Goal: Information Seeking & Learning: Learn about a topic

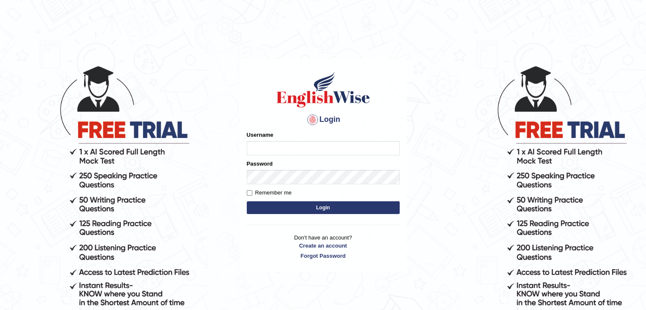
type input "Gurpinder1898"
click at [288, 206] on button "Login" at bounding box center [323, 207] width 153 height 13
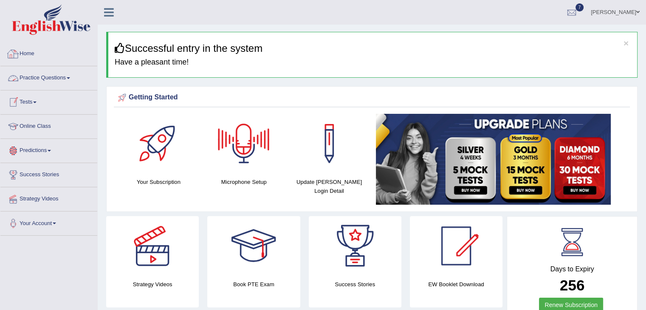
click at [52, 80] on link "Practice Questions" at bounding box center [48, 76] width 97 height 21
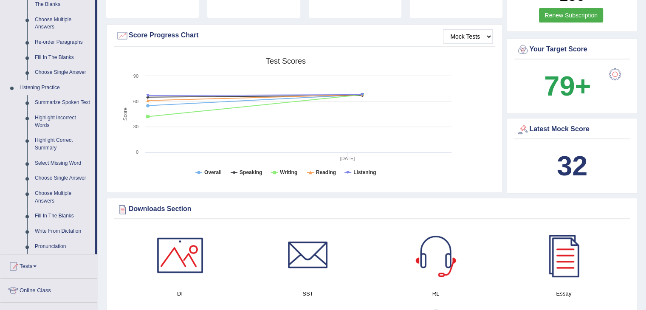
scroll to position [291, 0]
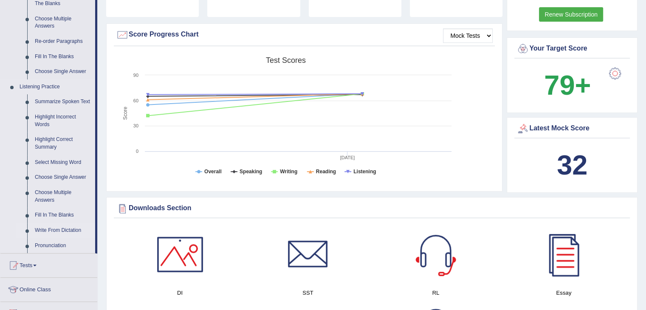
click at [62, 225] on link "Write From Dictation" at bounding box center [63, 230] width 64 height 15
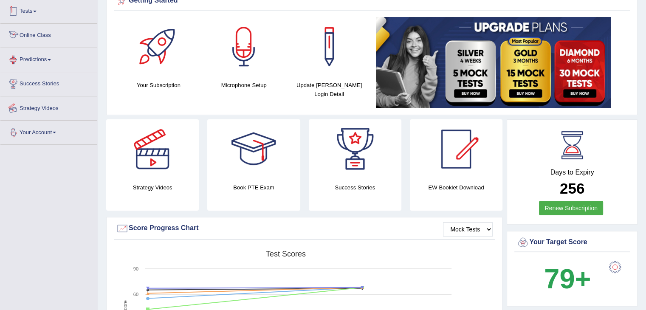
scroll to position [102, 0]
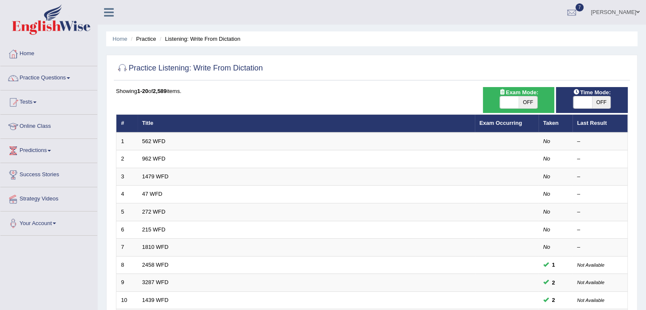
click at [532, 101] on span "OFF" at bounding box center [528, 102] width 19 height 12
checkbox input "true"
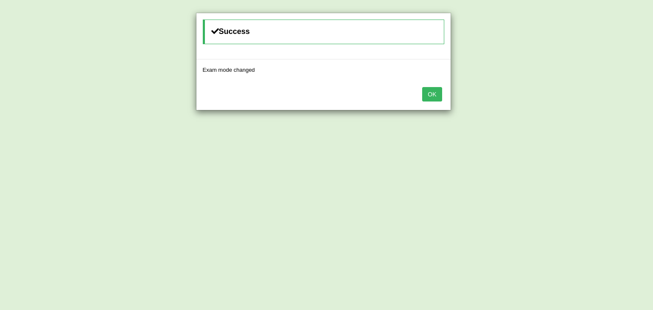
click at [433, 95] on button "OK" at bounding box center [432, 94] width 20 height 14
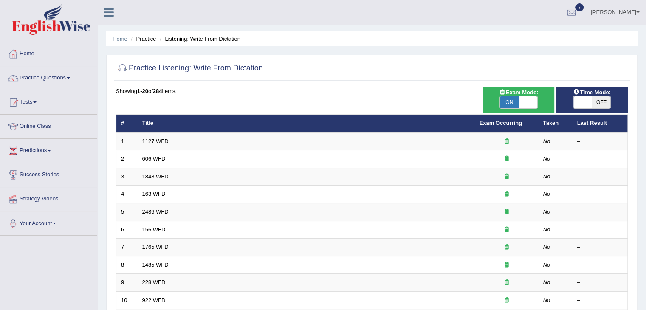
click at [603, 96] on span "OFF" at bounding box center [601, 102] width 19 height 12
checkbox input "true"
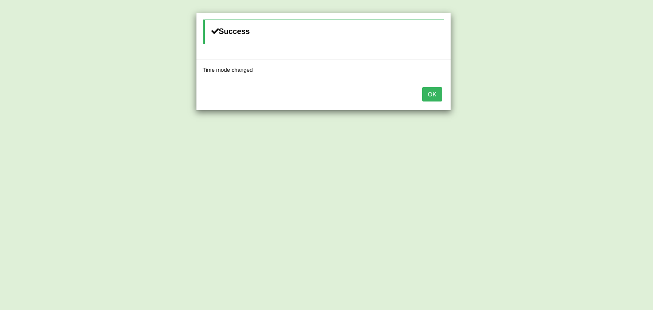
click at [435, 91] on button "OK" at bounding box center [432, 94] width 20 height 14
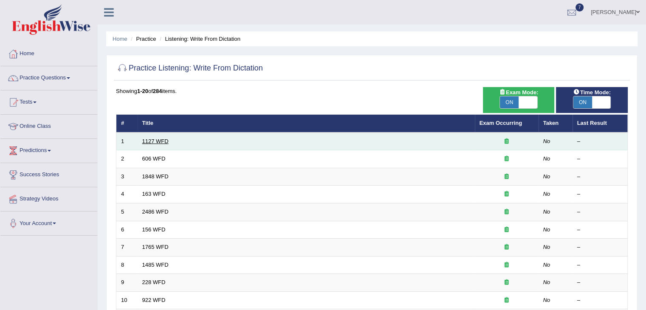
click at [148, 140] on link "1127 WFD" at bounding box center [155, 141] width 26 height 6
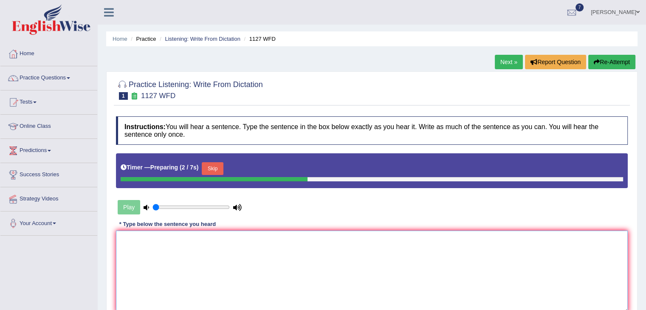
click at [185, 246] on textarea at bounding box center [372, 272] width 512 height 82
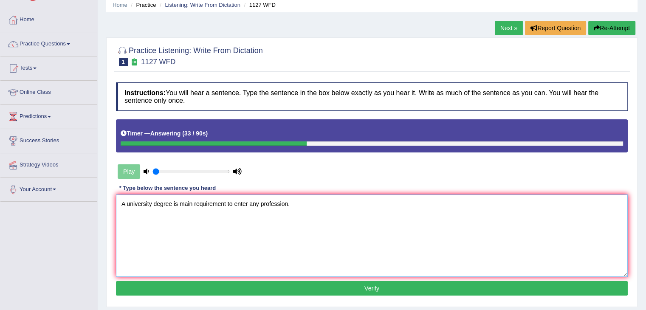
scroll to position [35, 0]
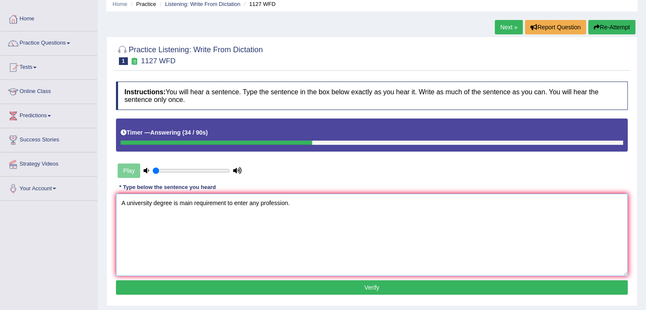
click at [194, 201] on textarea "A university degree is main requirement to enter any profession." at bounding box center [372, 235] width 512 height 82
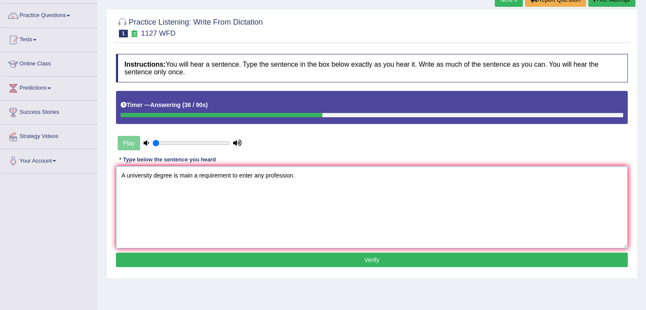
scroll to position [63, 0]
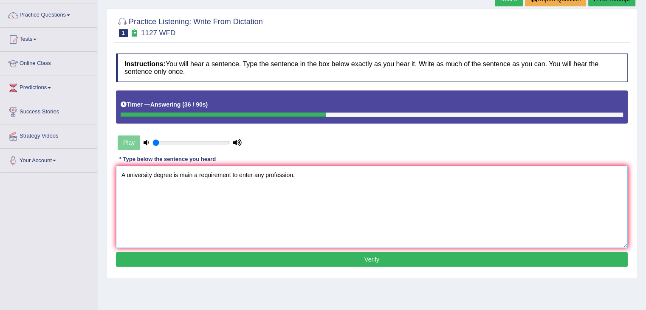
type textarea "A university degree is main a requirement to enter any profession."
click at [234, 254] on button "Verify" at bounding box center [372, 259] width 512 height 14
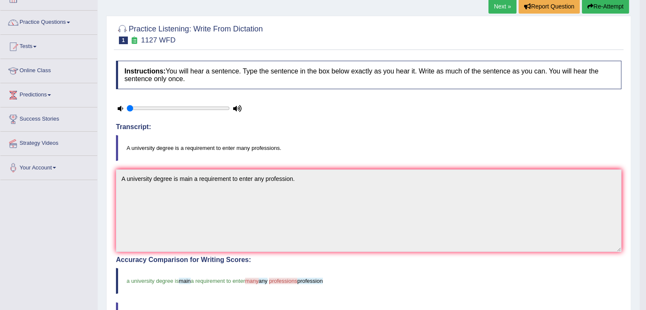
scroll to position [0, 0]
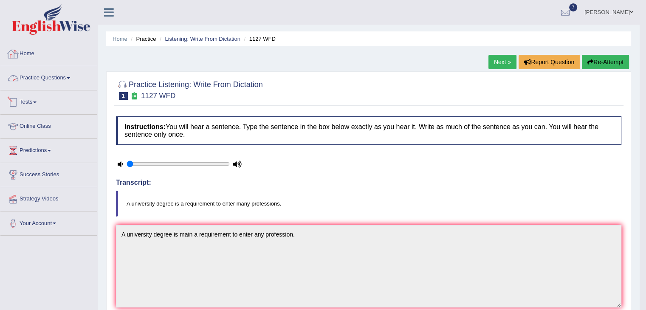
click at [54, 80] on link "Practice Questions" at bounding box center [48, 76] width 97 height 21
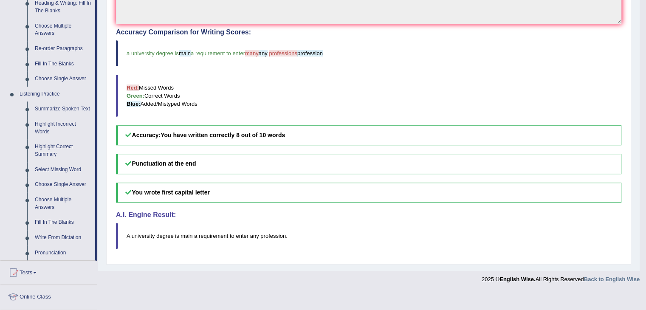
scroll to position [379, 0]
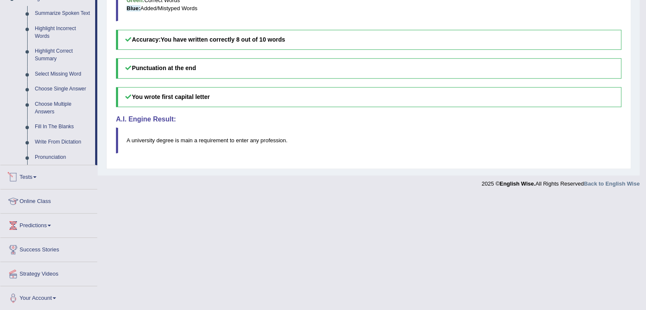
click at [33, 175] on link "Tests" at bounding box center [48, 175] width 97 height 21
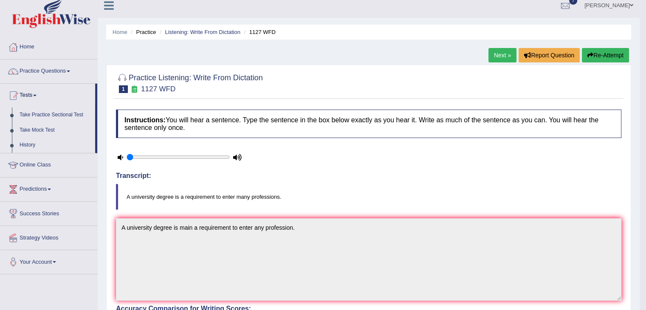
scroll to position [6, 0]
click at [63, 72] on link "Practice Questions" at bounding box center [48, 70] width 97 height 21
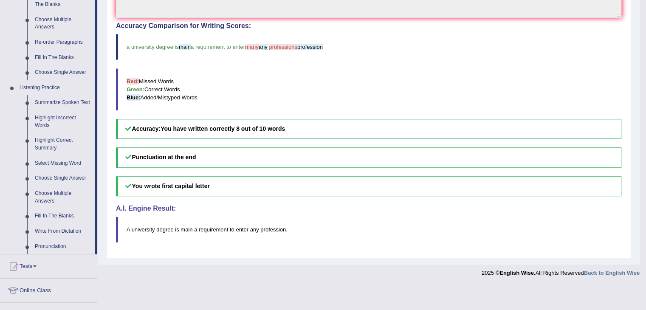
scroll to position [379, 0]
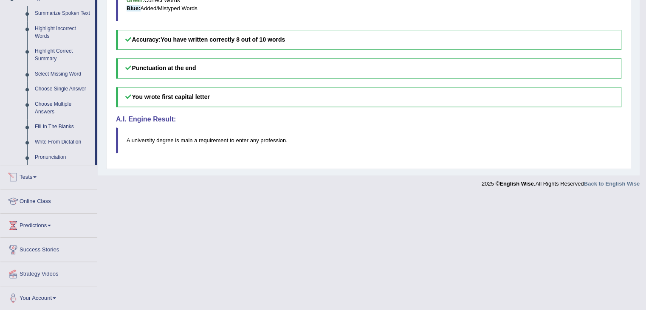
click at [36, 178] on link "Tests" at bounding box center [48, 175] width 97 height 21
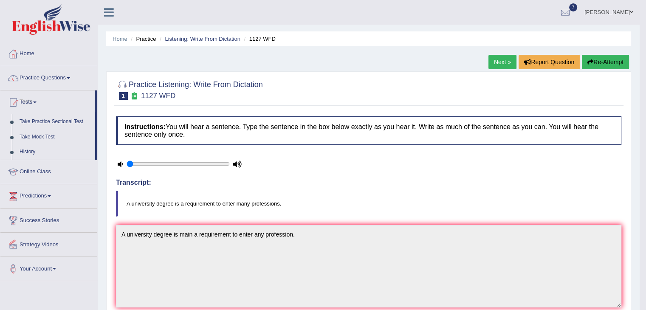
scroll to position [2, 0]
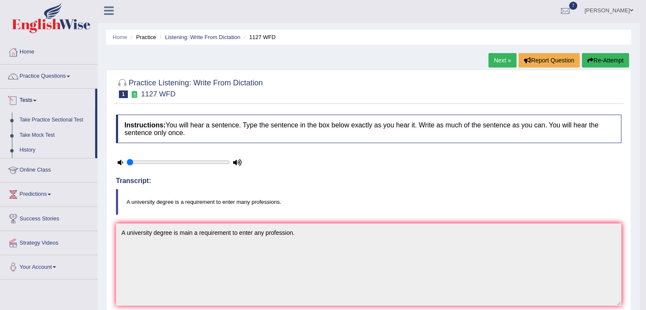
click at [37, 100] on span at bounding box center [34, 101] width 3 height 2
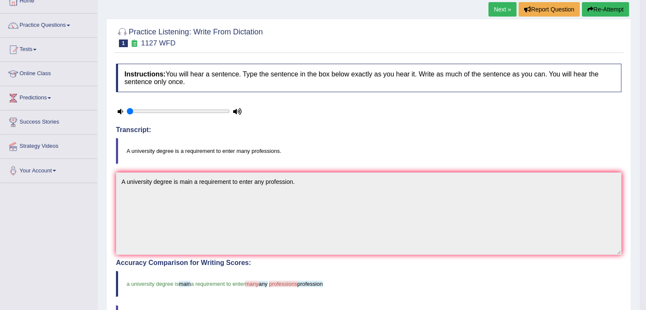
scroll to position [0, 0]
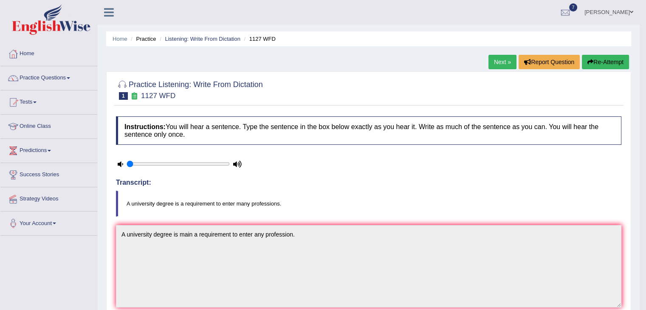
click at [70, 77] on span at bounding box center [68, 78] width 3 height 2
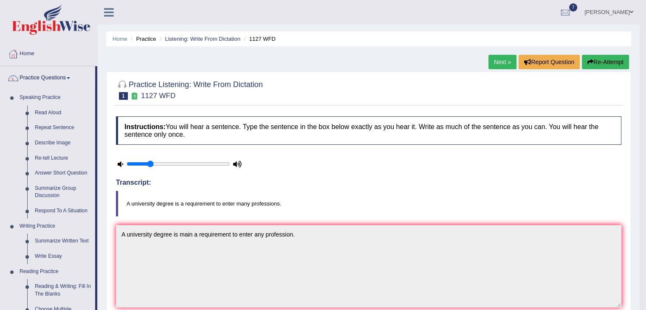
click at [152, 164] on input "range" at bounding box center [178, 164] width 103 height 7
drag, startPoint x: 151, startPoint y: 164, endPoint x: 153, endPoint y: 168, distance: 5.0
type input "0.3"
click at [153, 167] on input "range" at bounding box center [178, 164] width 103 height 7
click at [501, 60] on link "Next »" at bounding box center [503, 62] width 28 height 14
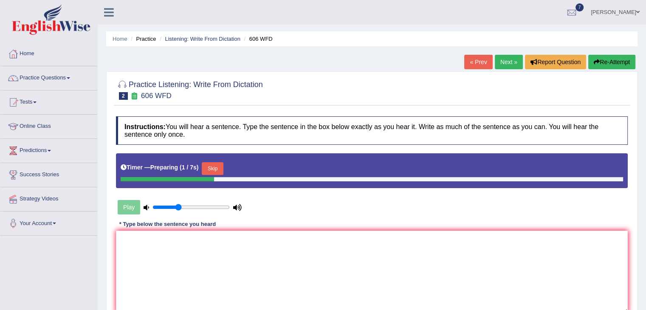
type input "0.35"
click at [178, 206] on input "range" at bounding box center [191, 207] width 77 height 7
click at [151, 266] on textarea at bounding box center [372, 272] width 512 height 82
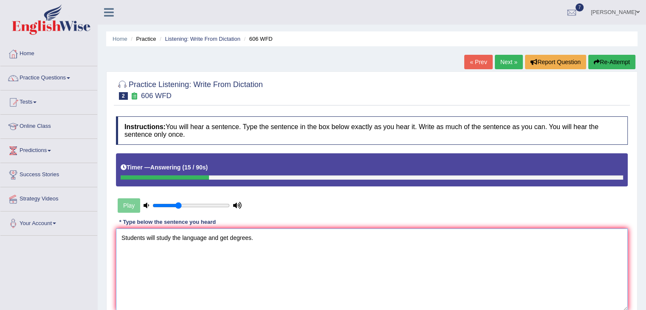
scroll to position [136, 0]
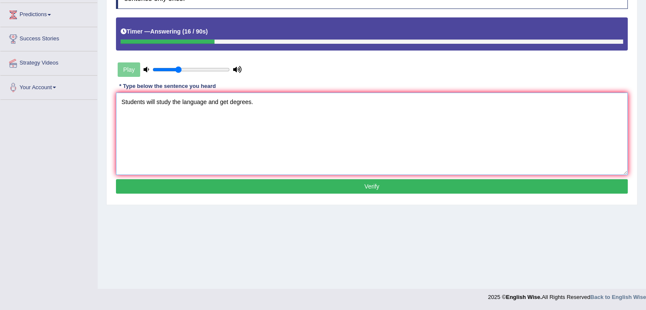
type textarea "Students will study the language and get degrees."
click at [302, 194] on div "Instructions: You will hear a sentence. Type the sentence in the box below exac…" at bounding box center [372, 88] width 516 height 224
click at [301, 188] on button "Verify" at bounding box center [372, 186] width 512 height 14
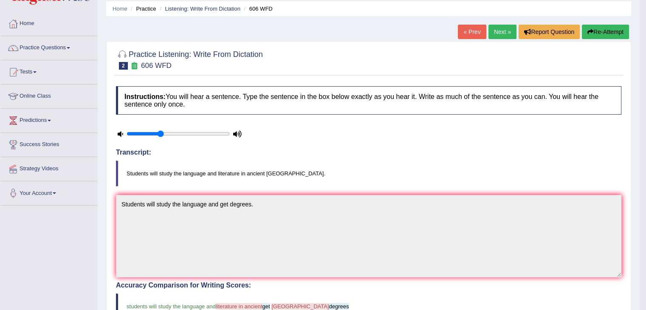
scroll to position [0, 0]
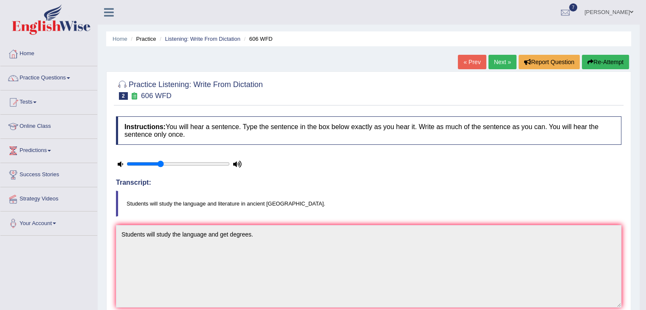
click at [501, 63] on link "Next »" at bounding box center [503, 62] width 28 height 14
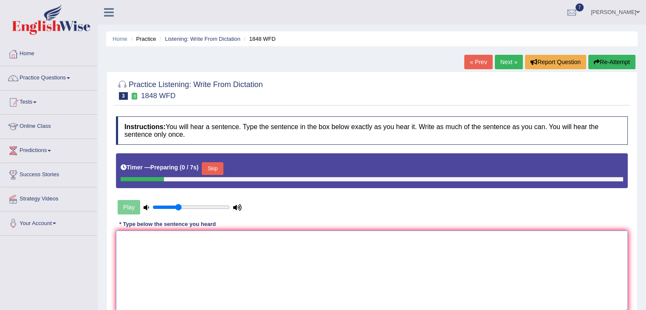
click at [290, 244] on textarea at bounding box center [372, 272] width 512 height 82
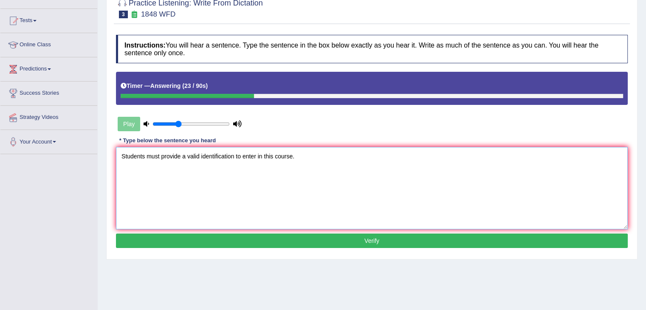
scroll to position [83, 0]
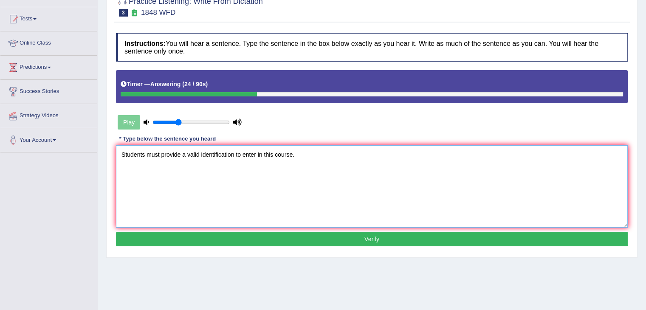
type textarea "Students must provide a valid identification to enter in this course."
click at [292, 239] on button "Verify" at bounding box center [372, 239] width 512 height 14
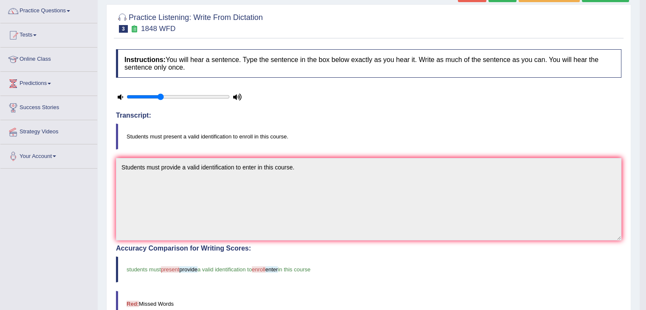
scroll to position [49, 0]
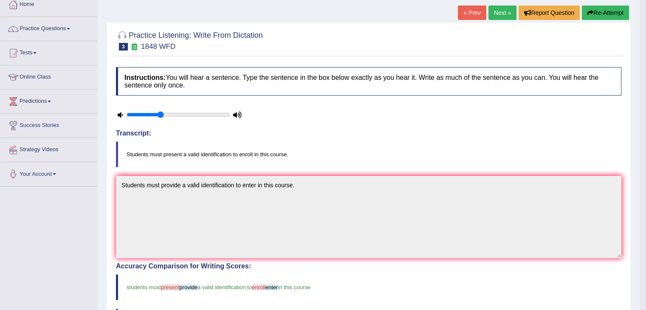
click at [501, 15] on link "Next »" at bounding box center [503, 13] width 28 height 14
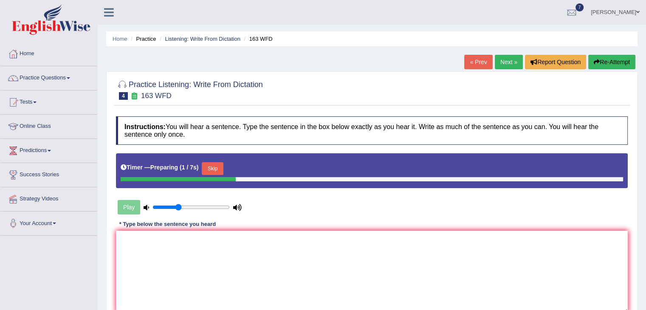
click at [217, 166] on button "Skip" at bounding box center [212, 168] width 21 height 13
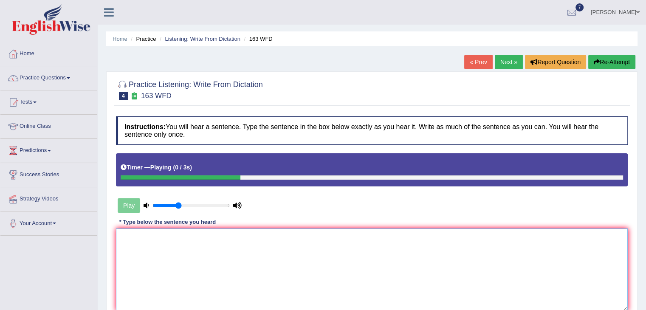
click at [158, 249] on textarea at bounding box center [372, 270] width 512 height 82
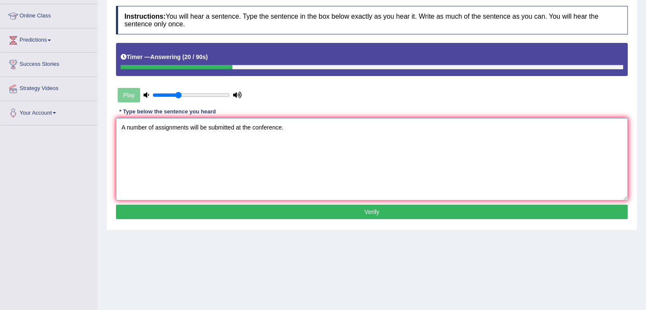
scroll to position [116, 0]
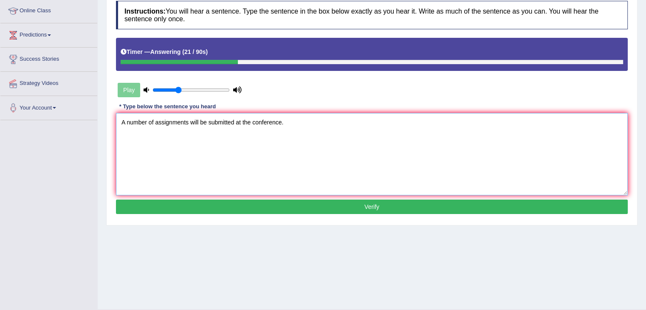
type textarea "A number of assignments will be submitted at the conference."
click at [194, 204] on button "Verify" at bounding box center [372, 207] width 512 height 14
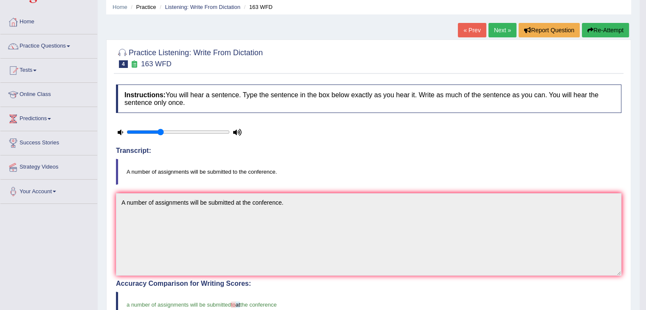
scroll to position [0, 0]
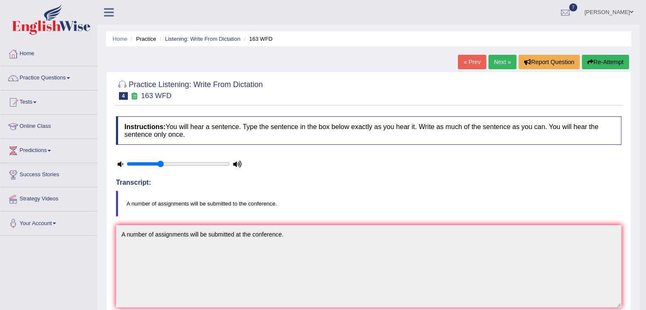
click at [498, 59] on link "Next »" at bounding box center [503, 62] width 28 height 14
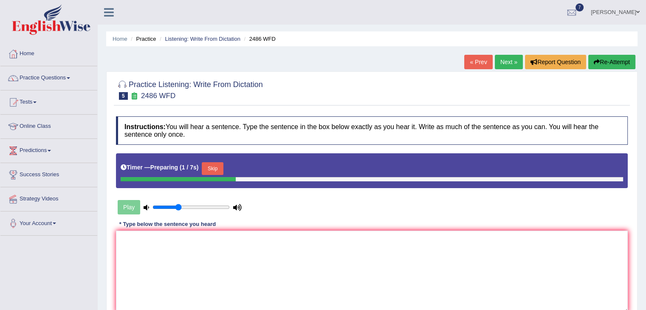
click at [219, 165] on button "Skip" at bounding box center [212, 168] width 21 height 13
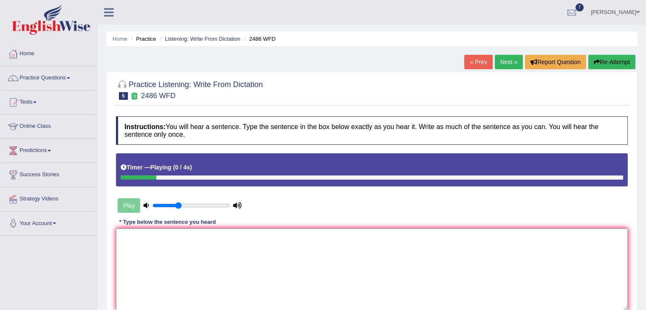
click at [165, 263] on textarea at bounding box center [372, 270] width 512 height 82
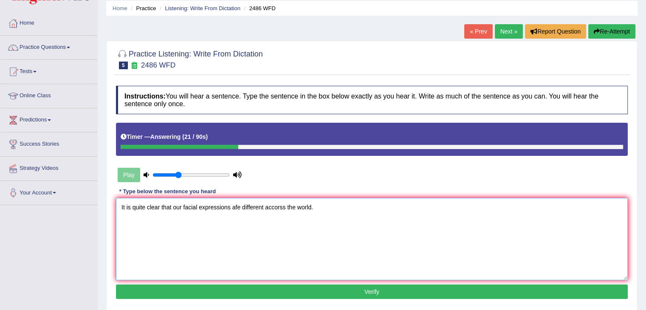
scroll to position [33, 0]
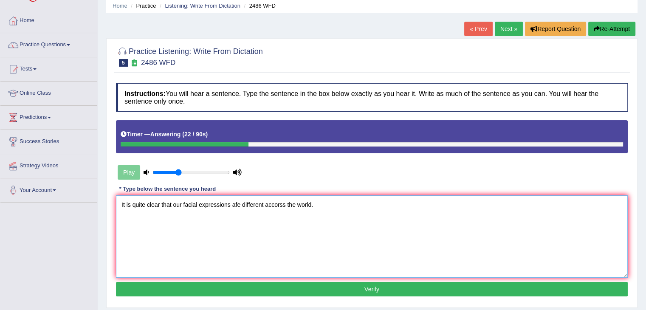
click at [238, 205] on textarea "It is quite clear that our facial expressions afe different accorss the world." at bounding box center [372, 236] width 512 height 82
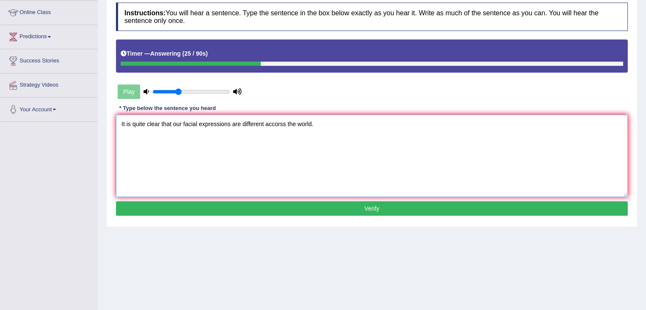
scroll to position [115, 0]
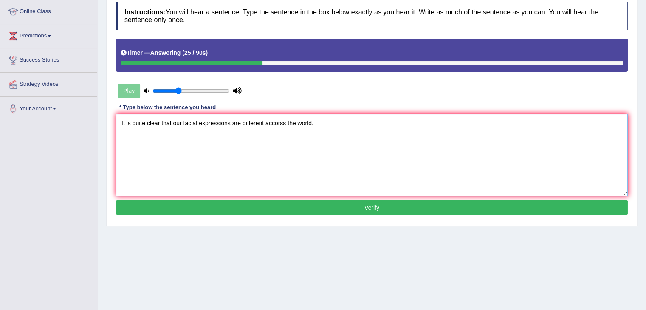
type textarea "It is quite clear that our facial expressions are different accorss the world."
click at [238, 205] on button "Verify" at bounding box center [372, 208] width 512 height 14
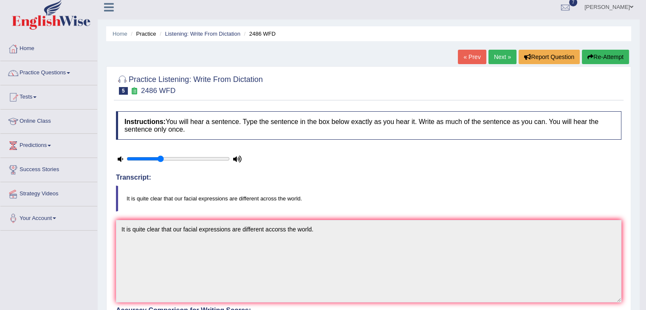
scroll to position [0, 0]
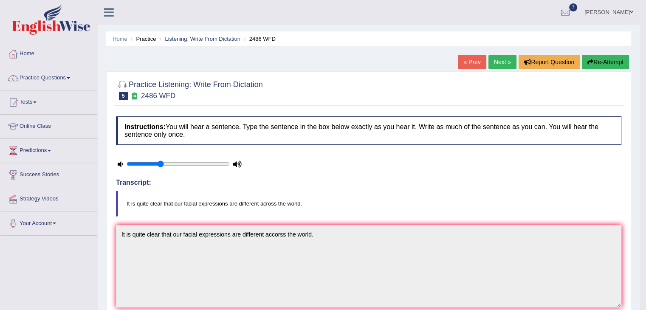
click at [498, 62] on link "Next »" at bounding box center [503, 62] width 28 height 14
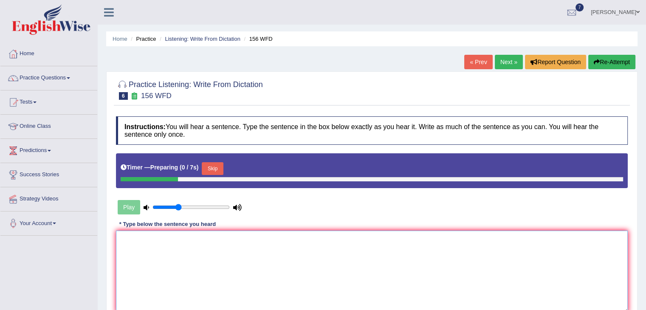
click at [226, 259] on textarea at bounding box center [372, 272] width 512 height 82
drag, startPoint x: 214, startPoint y: 169, endPoint x: 156, endPoint y: 256, distance: 104.8
click at [156, 256] on div "Instructions: You will hear a sentence. Type the sentence in the box below exac…" at bounding box center [372, 225] width 516 height 227
click at [156, 256] on textarea at bounding box center [372, 272] width 512 height 82
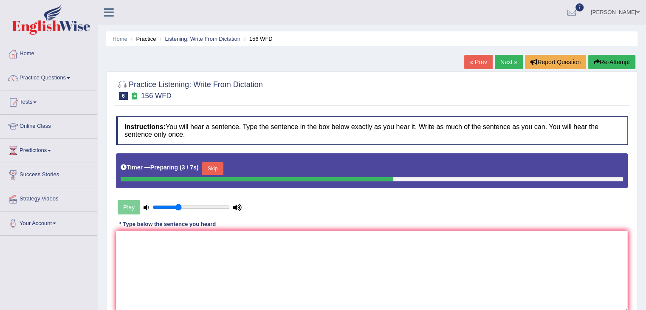
click at [211, 166] on button "Skip" at bounding box center [212, 168] width 21 height 13
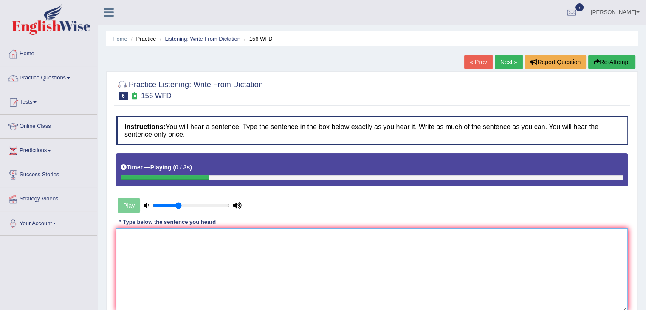
click at [135, 267] on textarea at bounding box center [372, 270] width 512 height 82
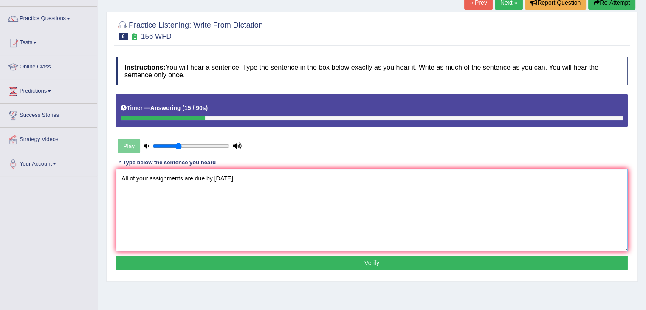
scroll to position [61, 0]
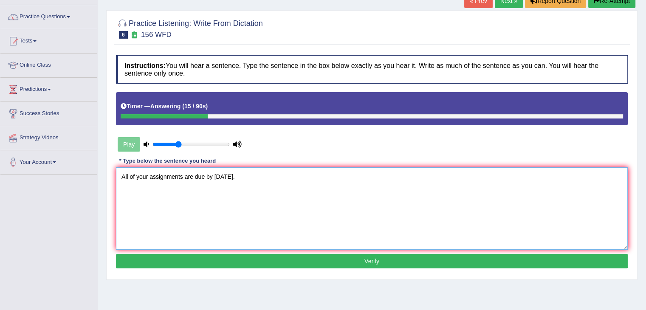
type textarea "All of your assignments are due by [DATE]."
click at [142, 261] on button "Verify" at bounding box center [372, 261] width 512 height 14
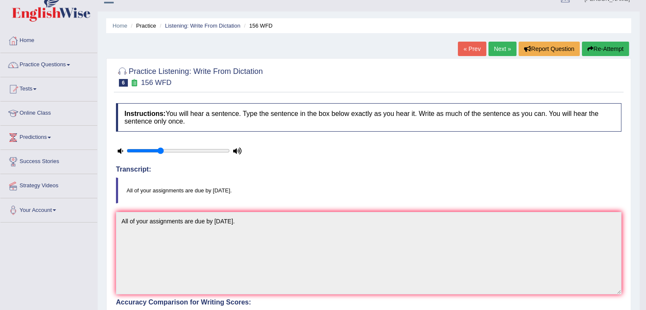
scroll to position [12, 0]
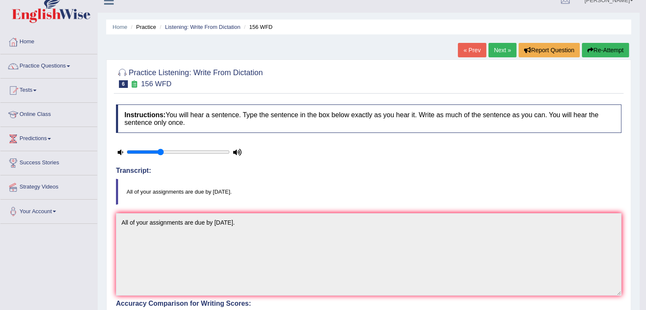
click at [489, 46] on link "Next »" at bounding box center [503, 50] width 28 height 14
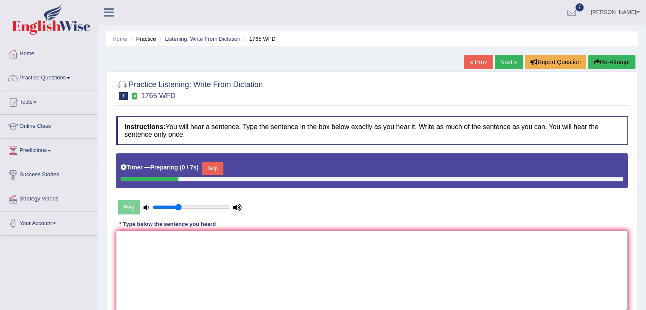
click at [238, 249] on textarea at bounding box center [372, 272] width 512 height 82
click at [215, 171] on button "Skip" at bounding box center [212, 168] width 21 height 13
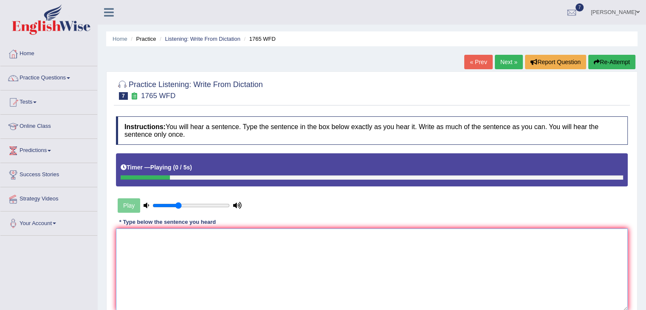
click at [176, 244] on textarea at bounding box center [372, 270] width 512 height 82
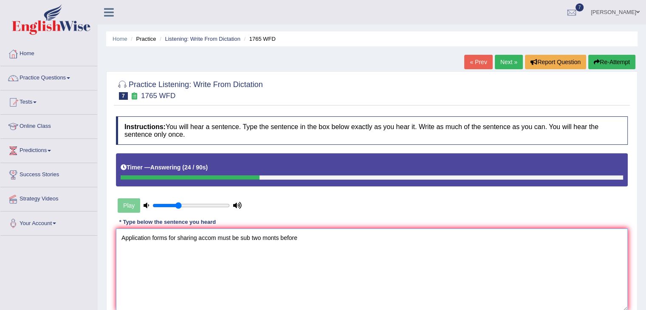
click at [215, 237] on textarea "Application forms for sharing accom must be sub two monts before" at bounding box center [372, 270] width 512 height 82
click at [270, 238] on textarea "Application forms for sharing accomodation must be sub two monts before" at bounding box center [372, 270] width 512 height 82
click at [269, 238] on textarea "Application forms for sharing accomodation must be sub two monts before" at bounding box center [372, 270] width 512 height 82
click at [347, 238] on textarea "Application forms for sharing accomodation must be submitted two monts before" at bounding box center [372, 270] width 512 height 82
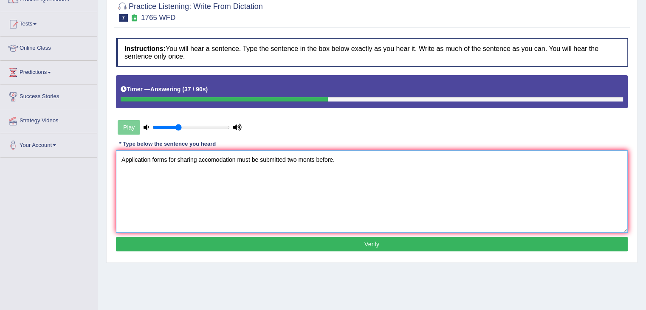
scroll to position [79, 0]
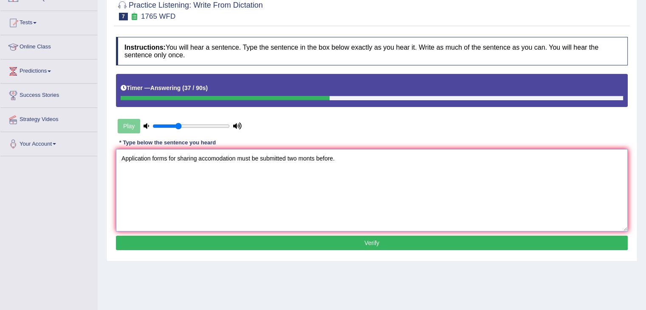
type textarea "Application forms for sharing accomodation must be submitted two monts before."
click at [347, 238] on button "Verify" at bounding box center [372, 243] width 512 height 14
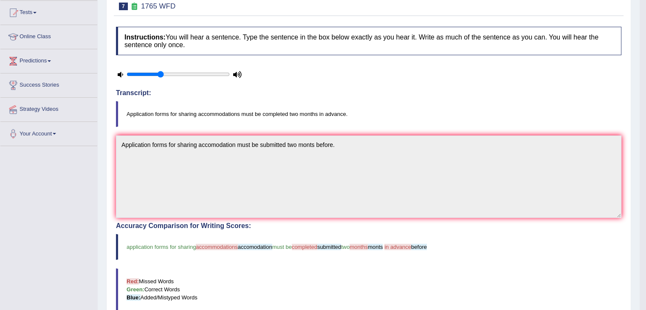
scroll to position [0, 0]
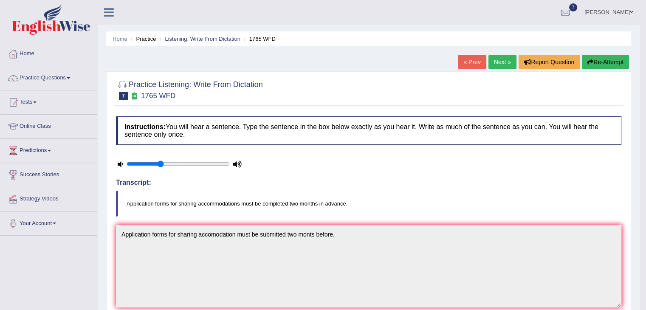
click at [498, 67] on link "Next »" at bounding box center [503, 62] width 28 height 14
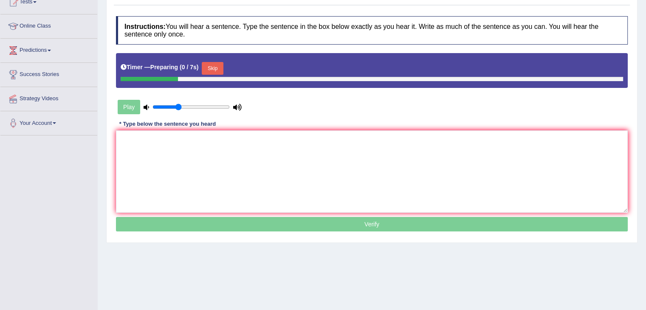
scroll to position [101, 0]
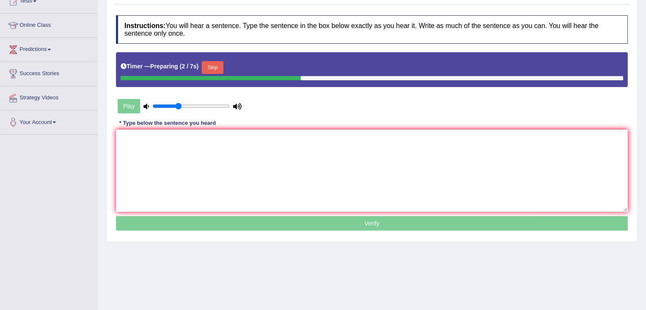
click at [215, 63] on button "Skip" at bounding box center [212, 67] width 21 height 13
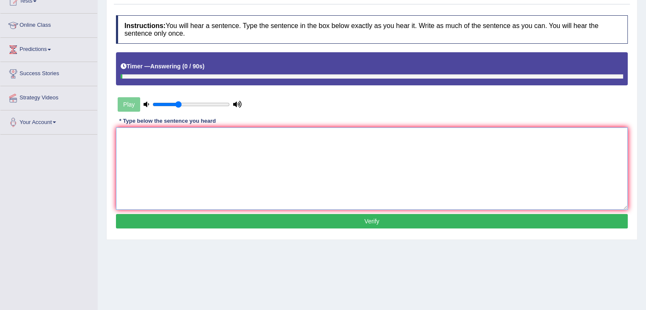
click at [208, 145] on textarea at bounding box center [372, 168] width 512 height 82
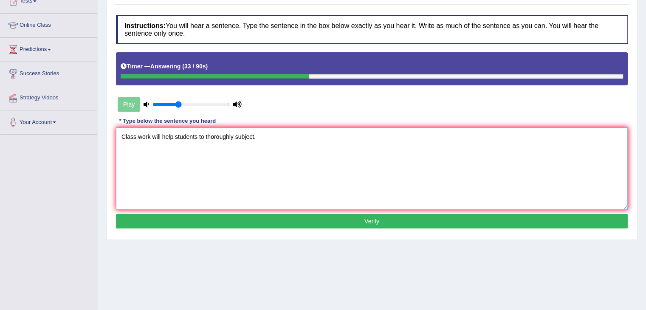
type textarea "Class work will help students to thoroughly subject."
click at [247, 224] on button "Verify" at bounding box center [372, 221] width 512 height 14
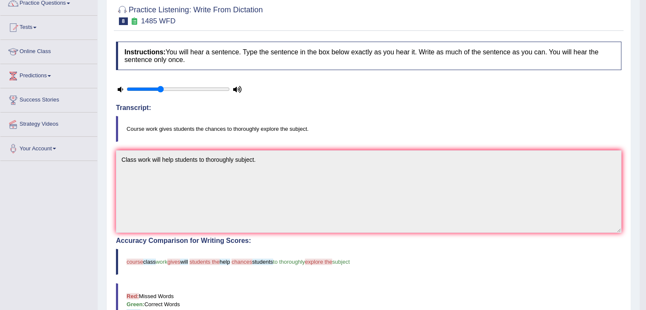
scroll to position [0, 0]
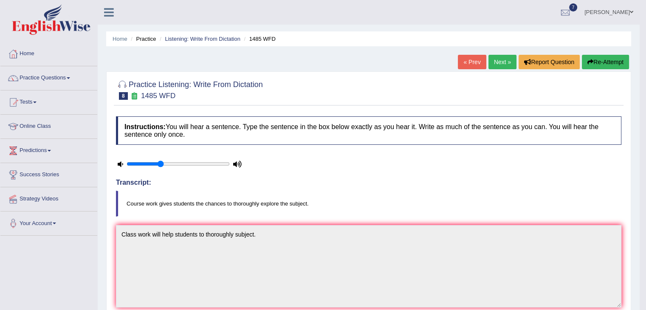
click at [496, 64] on link "Next »" at bounding box center [503, 62] width 28 height 14
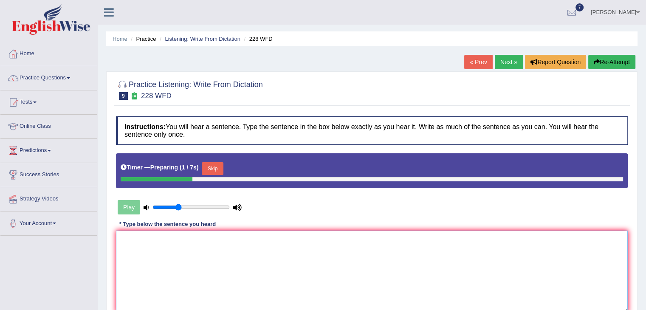
click at [234, 245] on textarea at bounding box center [372, 272] width 512 height 82
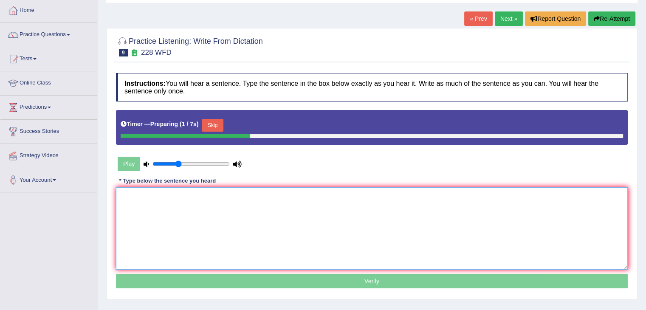
scroll to position [48, 0]
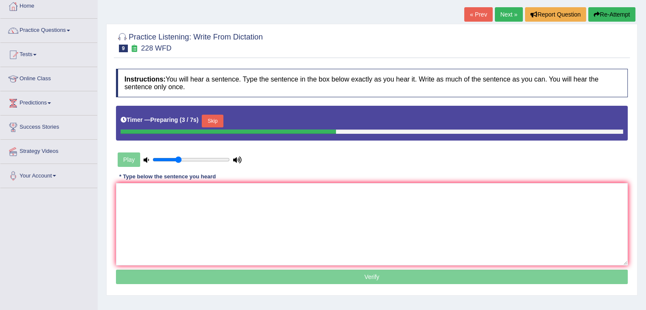
click at [220, 118] on button "Skip" at bounding box center [212, 121] width 21 height 13
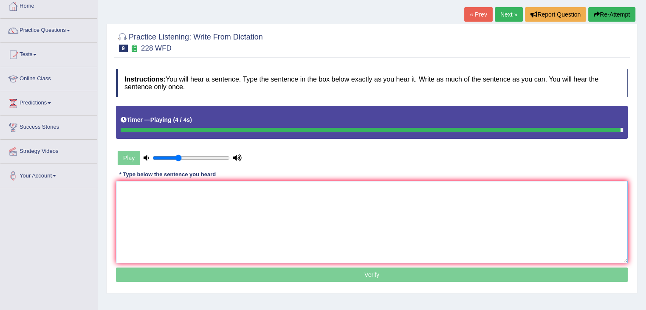
click at [180, 198] on textarea at bounding box center [372, 222] width 512 height 82
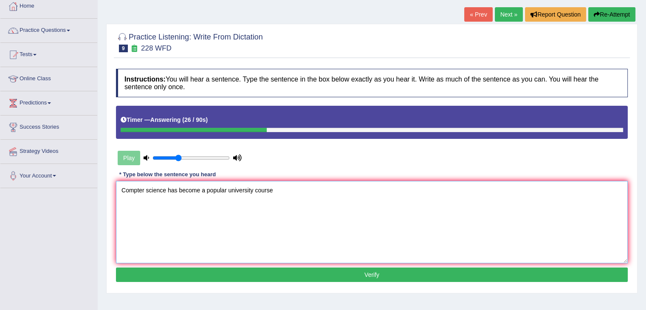
click at [255, 191] on textarea "Compter science has become a popular university course" at bounding box center [372, 222] width 512 height 82
click at [300, 189] on textarea "Compter science has become a popular university degree course" at bounding box center [372, 222] width 512 height 82
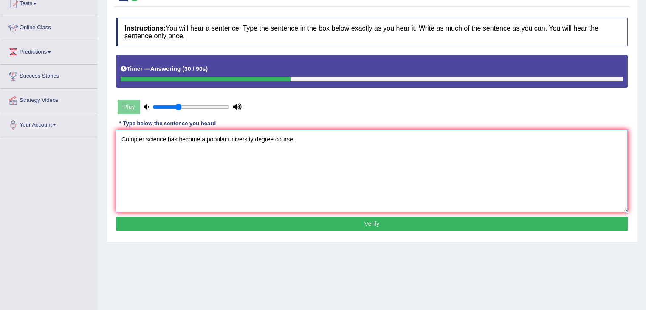
scroll to position [99, 0]
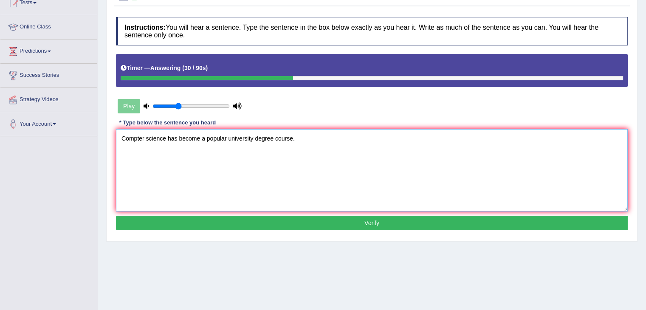
type textarea "Compter science has become a popular university degree course."
click at [291, 224] on button "Verify" at bounding box center [372, 223] width 512 height 14
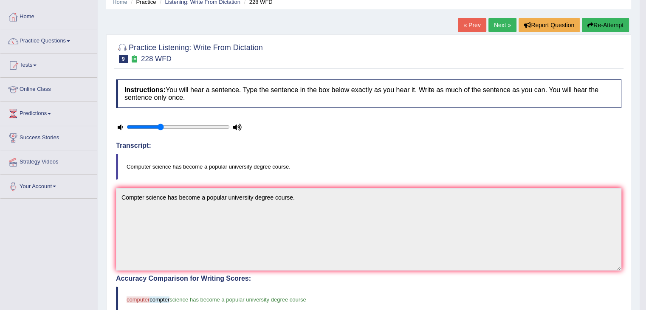
scroll to position [37, 0]
click at [65, 34] on link "Practice Questions" at bounding box center [48, 40] width 97 height 21
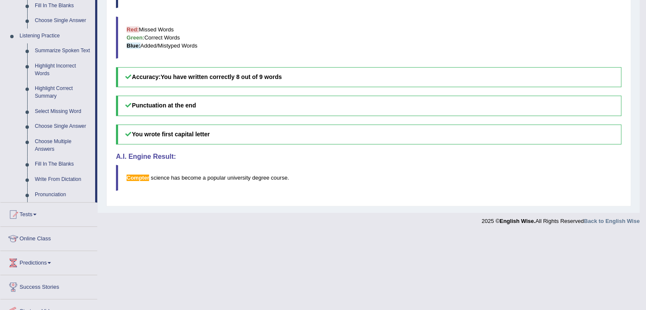
scroll to position [345, 0]
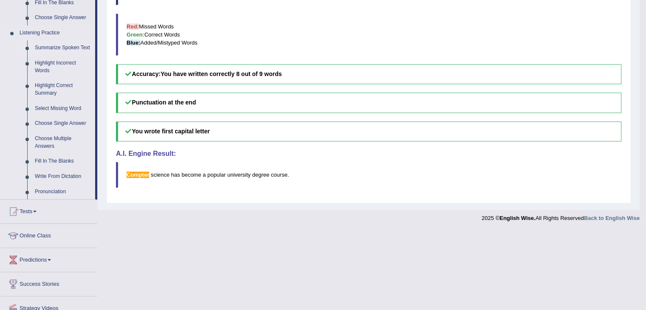
click at [62, 46] on link "Summarize Spoken Text" at bounding box center [63, 47] width 64 height 15
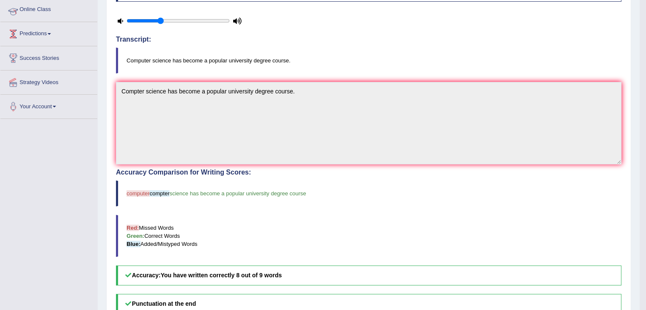
scroll to position [108, 0]
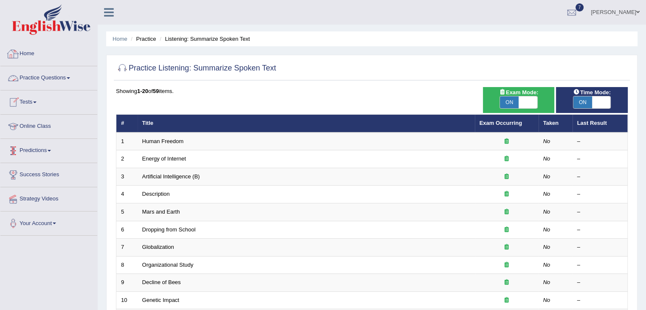
click at [32, 57] on link "Home" at bounding box center [48, 52] width 97 height 21
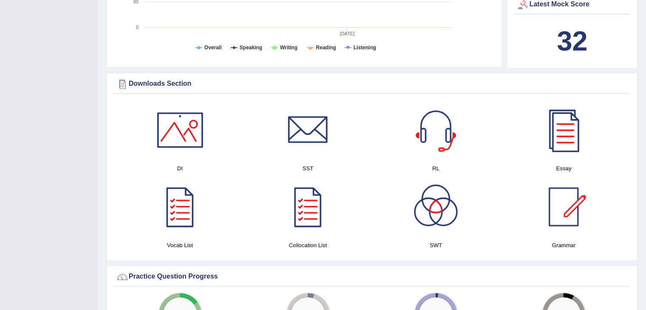
scroll to position [362, 0]
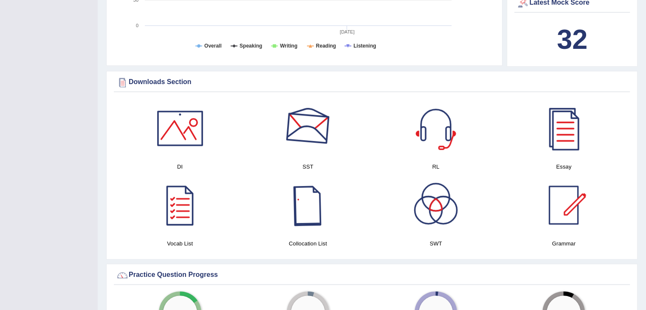
click at [313, 142] on div at bounding box center [307, 128] width 59 height 59
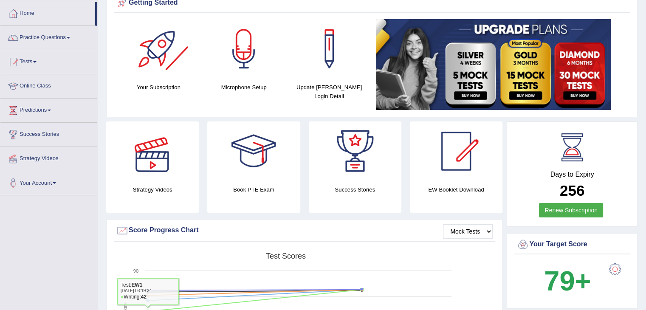
scroll to position [0, 0]
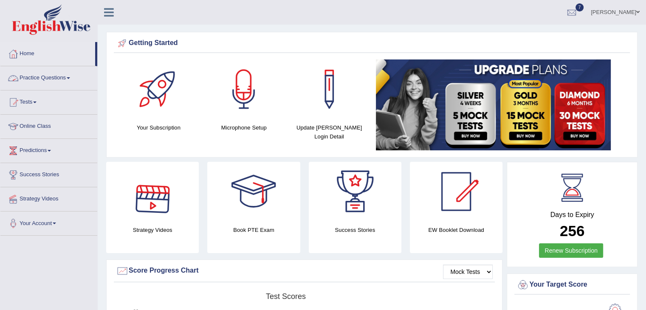
click at [51, 77] on link "Practice Questions" at bounding box center [48, 76] width 97 height 21
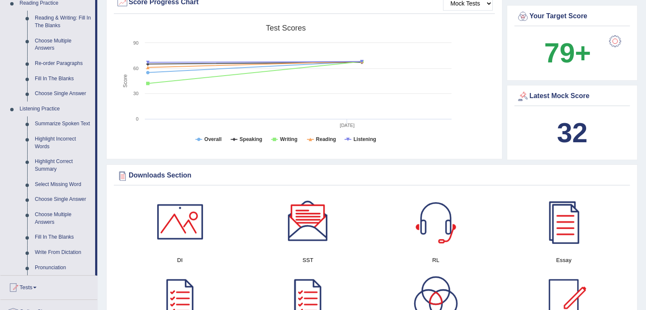
scroll to position [270, 0]
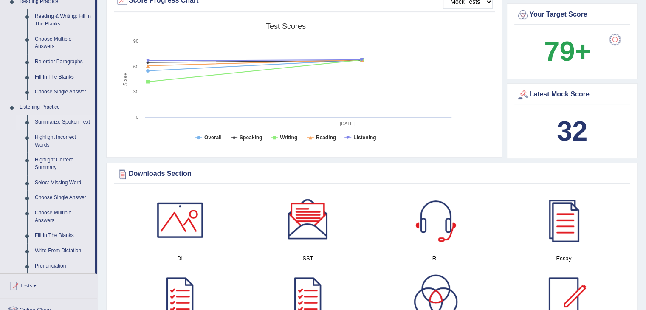
click at [55, 125] on link "Summarize Spoken Text" at bounding box center [63, 122] width 64 height 15
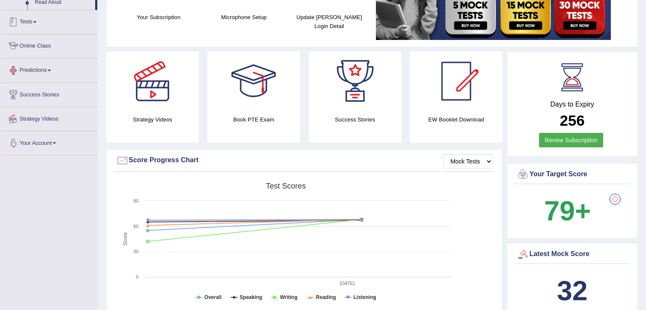
scroll to position [142, 0]
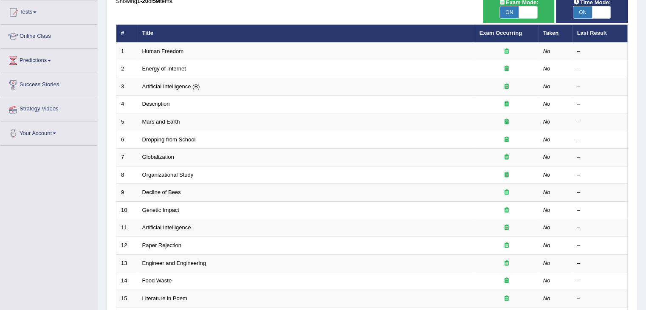
scroll to position [91, 0]
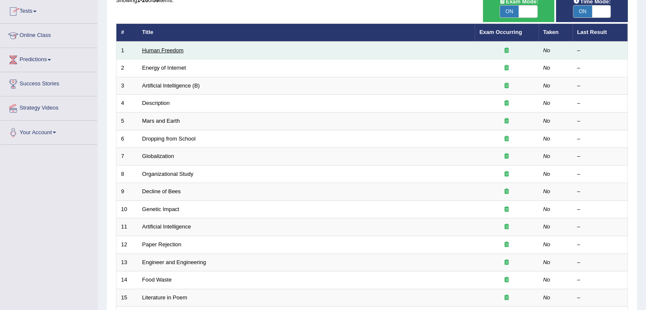
click at [159, 51] on link "Human Freedom" at bounding box center [163, 50] width 42 height 6
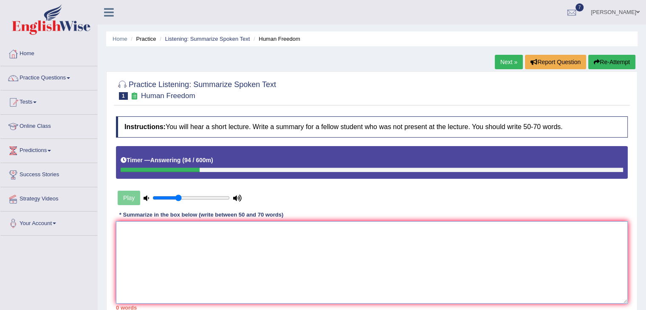
click at [186, 247] on textarea at bounding box center [372, 262] width 512 height 82
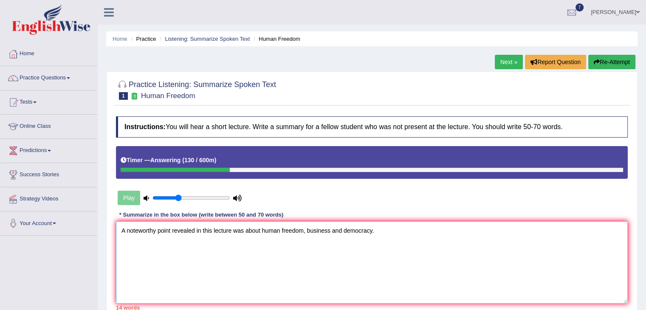
click at [329, 232] on textarea "A noteworthy point revealed in this lecture was about human freedom, business a…" at bounding box center [372, 262] width 512 height 82
click at [396, 231] on textarea "A noteworthy point revealed in this lecture was about human freedom, business, …" at bounding box center [372, 262] width 512 height 82
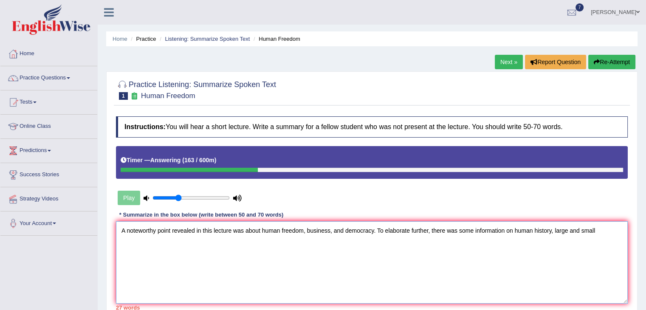
click at [567, 232] on textarea "A noteworthy point revealed in this lecture was about human freedom, business, …" at bounding box center [372, 262] width 512 height 82
click at [604, 232] on textarea "A noteworthy point revealed in this lecture was about human freedom, business, …" at bounding box center [372, 262] width 512 height 82
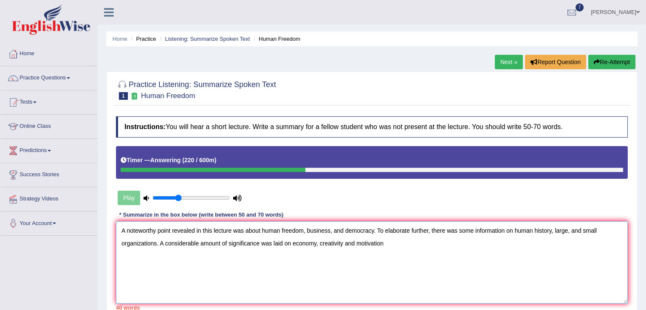
click at [343, 243] on textarea "A noteworthy point revealed in this lecture was about human freedom, business, …" at bounding box center [372, 262] width 512 height 82
click at [413, 241] on textarea "A noteworthy point revealed in this lecture was about human freedom, business, …" at bounding box center [372, 262] width 512 height 82
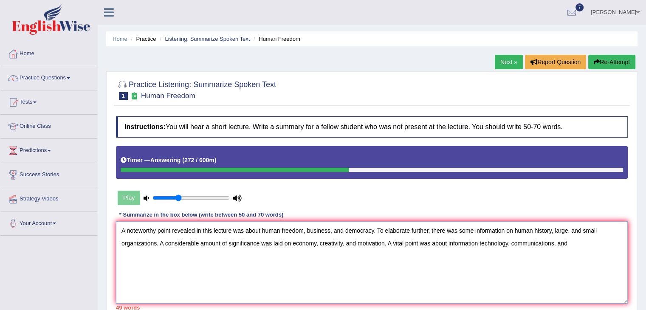
click at [552, 242] on textarea "A noteworthy point revealed in this lecture was about human freedom, business, …" at bounding box center [372, 262] width 512 height 82
click at [554, 244] on textarea "A noteworthy point revealed in this lecture was about human freedom, business, …" at bounding box center [372, 262] width 512 height 82
click at [590, 245] on textarea "A noteworthy point revealed in this lecture was about human freedom, business, …" at bounding box center [372, 262] width 512 height 82
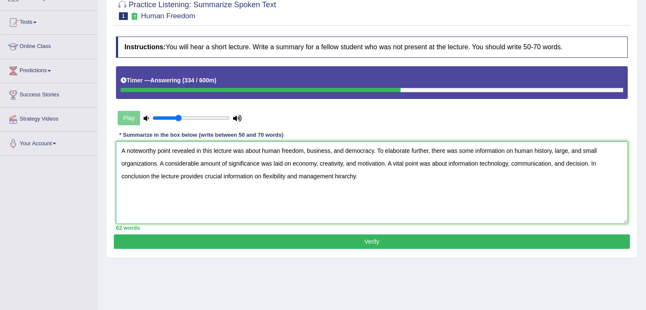
scroll to position [80, 0]
type textarea "A noteworthy point revealed in this lecture was about human freedom, business, …"
click at [449, 240] on button "Verify" at bounding box center [372, 242] width 516 height 14
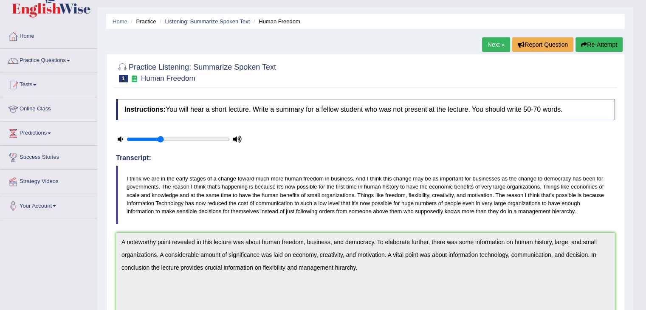
scroll to position [0, 0]
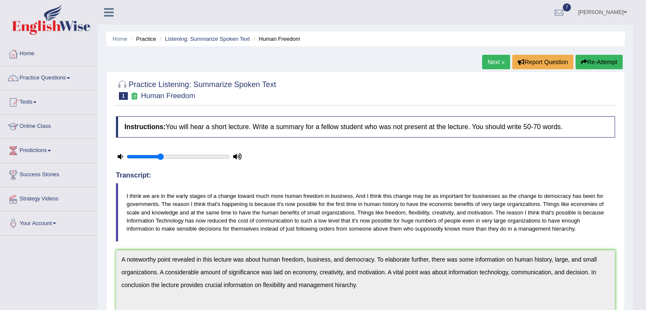
click at [491, 62] on link "Next »" at bounding box center [496, 62] width 28 height 14
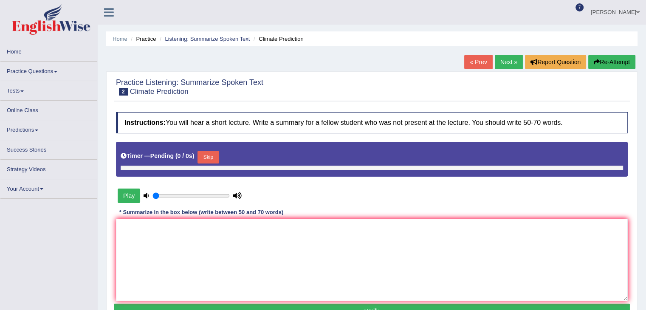
type input "0.35"
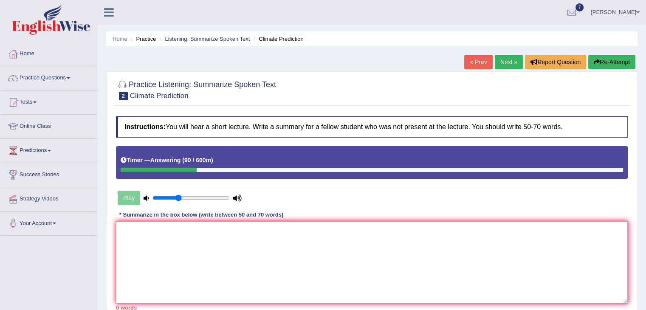
click at [301, 224] on textarea at bounding box center [372, 262] width 512 height 82
click at [248, 259] on textarea at bounding box center [372, 262] width 512 height 82
click at [194, 230] on textarea "A noteworthy point revealde in this lecture was based on" at bounding box center [372, 262] width 512 height 82
click at [280, 234] on textarea "A noteworthy point revealed in this lecture was based on" at bounding box center [372, 262] width 512 height 82
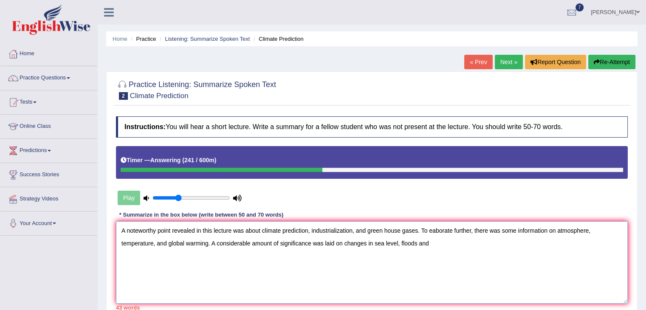
click at [416, 243] on textarea "A noteworthy point revealed in this lecture was about climate prediction, indus…" at bounding box center [372, 262] width 512 height 82
click at [480, 239] on textarea "A noteworthy point revealed in this lecture was about climate prediction, indus…" at bounding box center [372, 262] width 512 height 82
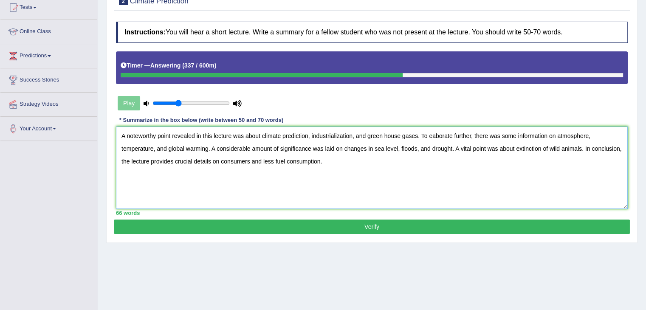
scroll to position [102, 0]
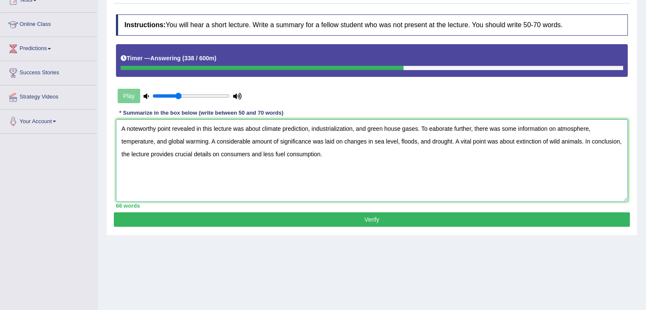
type textarea "A noteworthy point revealed in this lecture was about climate prediction, indus…"
click at [441, 215] on button "Verify" at bounding box center [372, 219] width 516 height 14
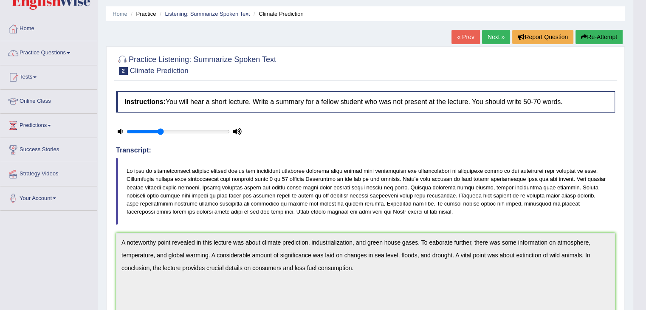
scroll to position [24, 0]
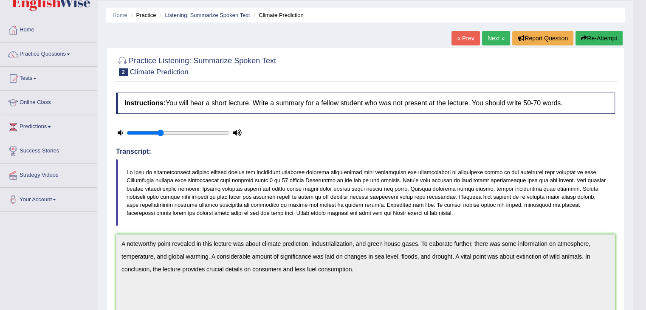
click at [490, 41] on link "Next »" at bounding box center [496, 38] width 28 height 14
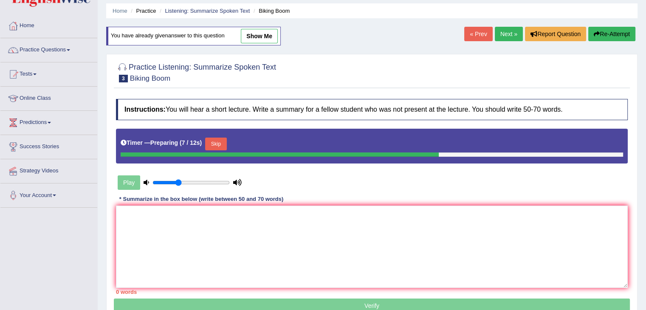
scroll to position [27, 0]
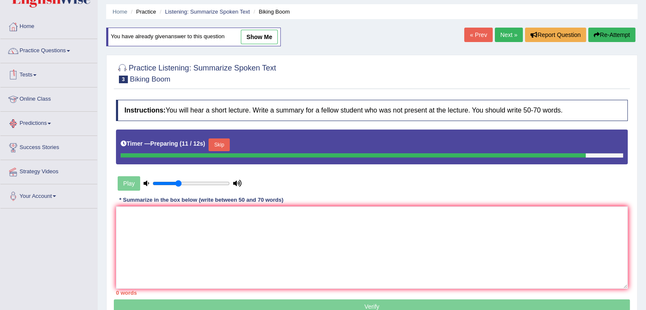
click at [224, 145] on button "Skip" at bounding box center [219, 145] width 21 height 13
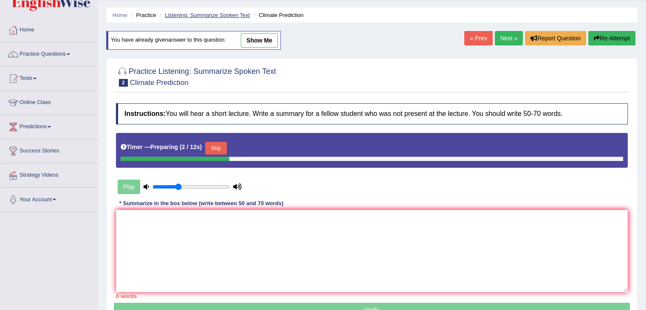
click at [198, 12] on link "Listening: Summarize Spoken Text" at bounding box center [207, 15] width 85 height 6
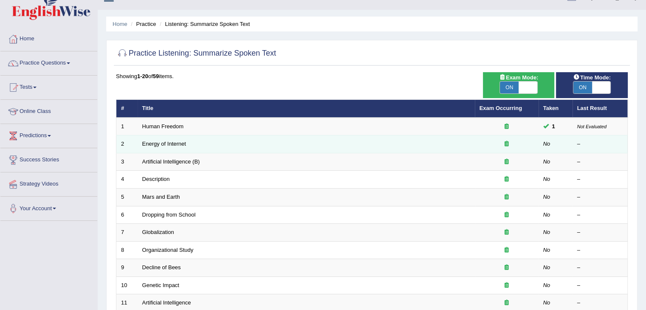
scroll to position [12, 0]
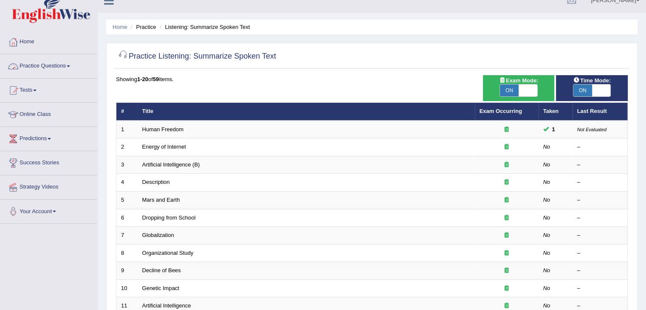
click at [72, 64] on link "Practice Questions" at bounding box center [48, 64] width 97 height 21
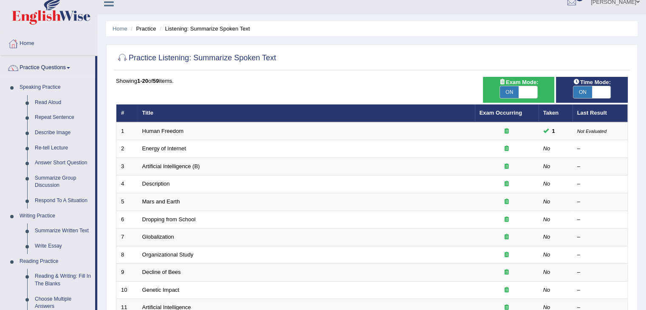
scroll to position [0, 0]
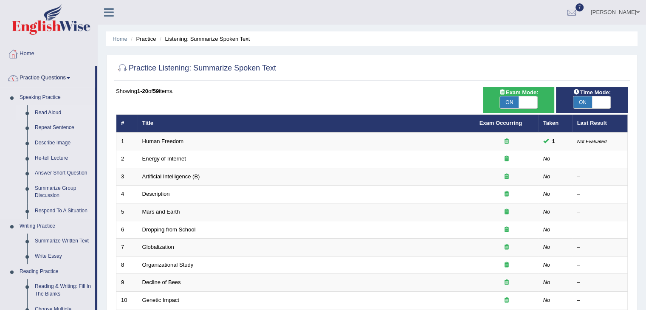
click at [46, 109] on link "Read Aloud" at bounding box center [63, 112] width 64 height 15
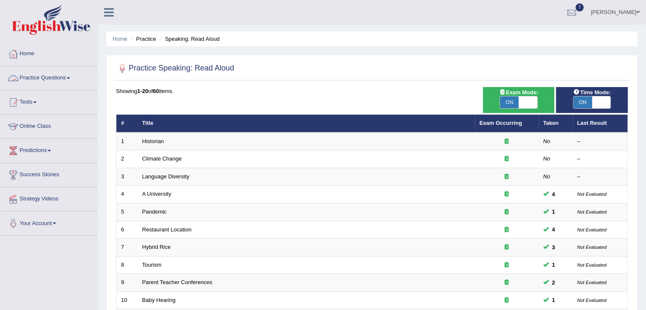
click at [57, 73] on link "Practice Questions" at bounding box center [48, 76] width 97 height 21
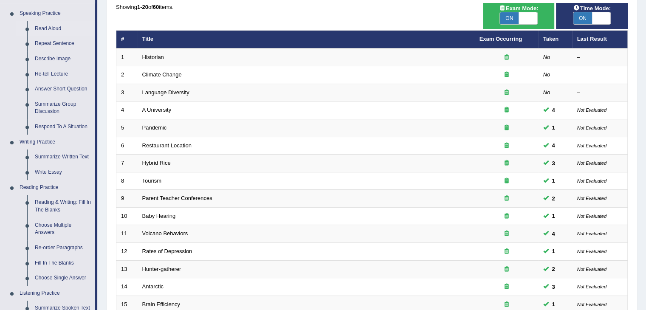
scroll to position [85, 0]
